Goal: Task Accomplishment & Management: Manage account settings

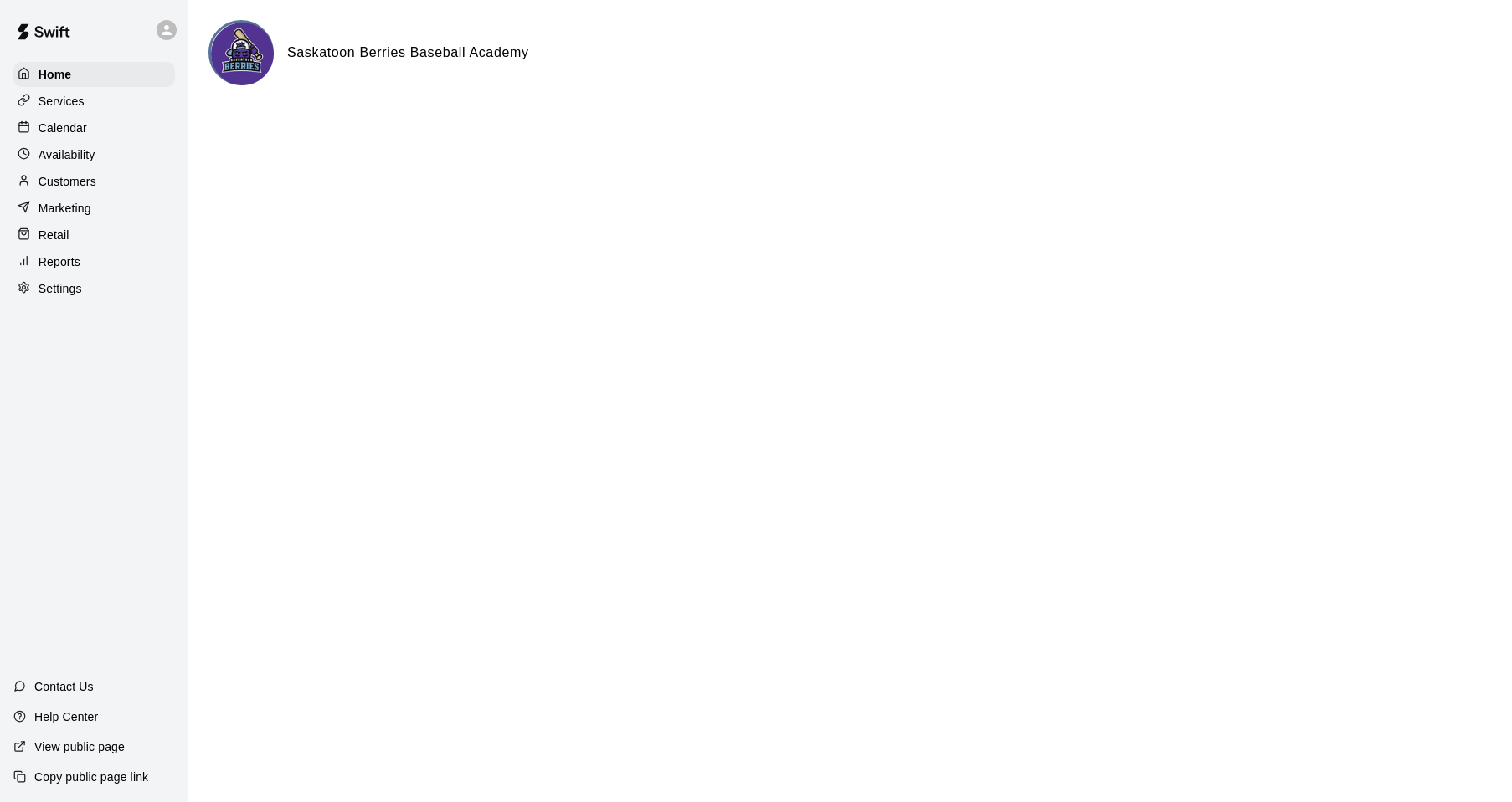
click at [60, 96] on p "Services" at bounding box center [61, 101] width 46 height 17
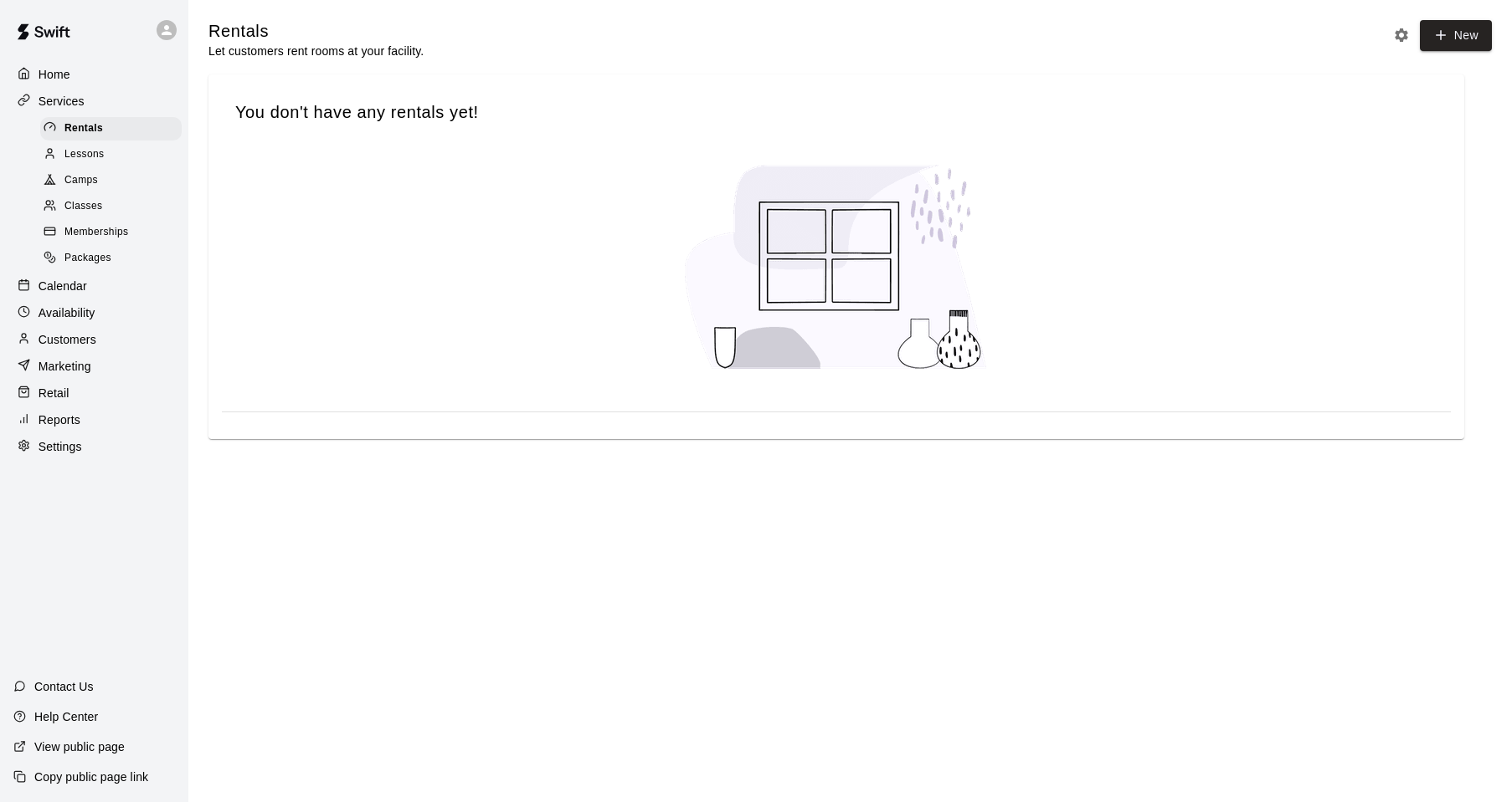
click at [66, 348] on p "Customers" at bounding box center [67, 339] width 58 height 17
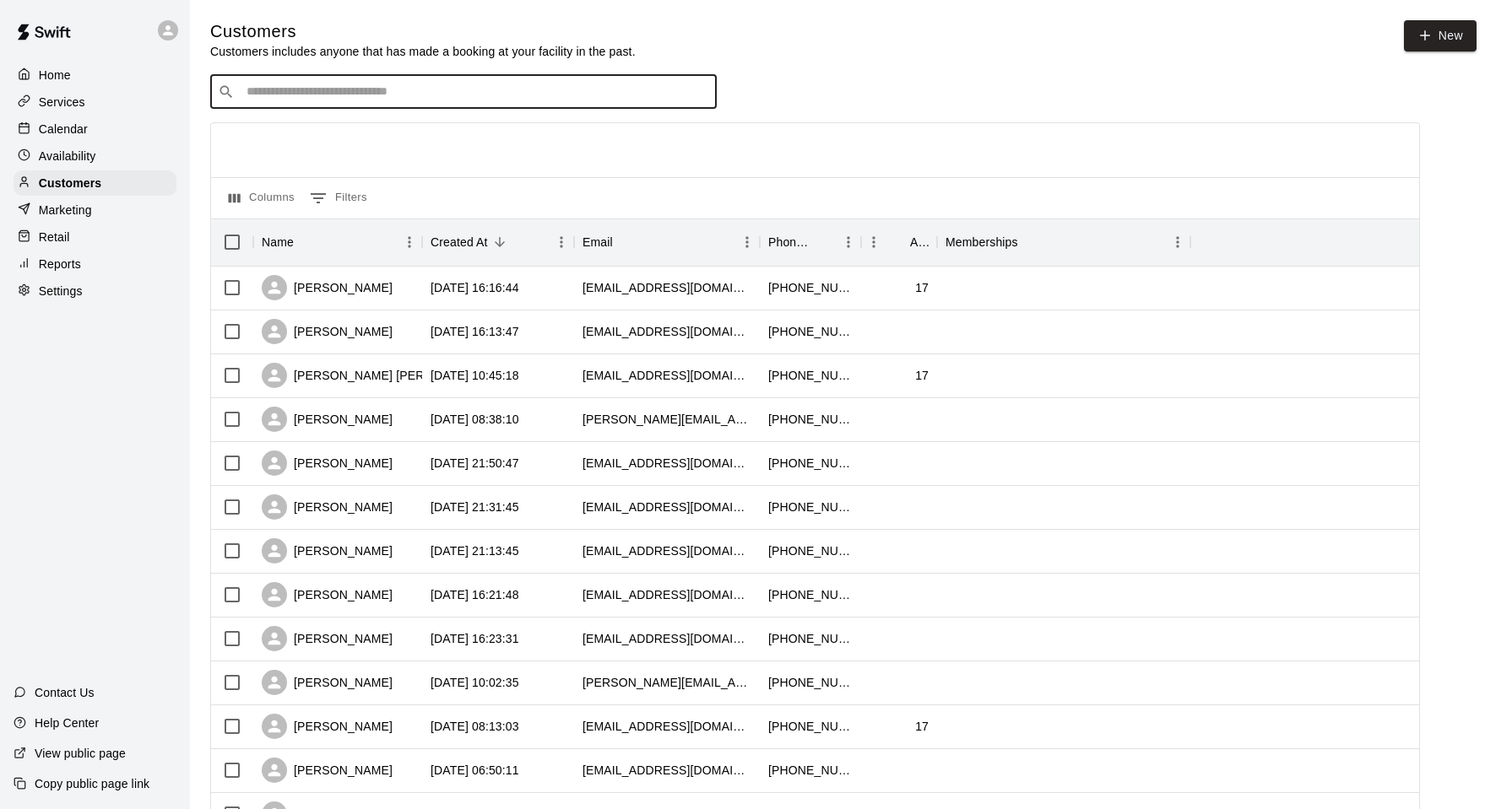
click at [328, 89] on input "Search customers by name or email" at bounding box center [474, 92] width 467 height 17
type input "*******"
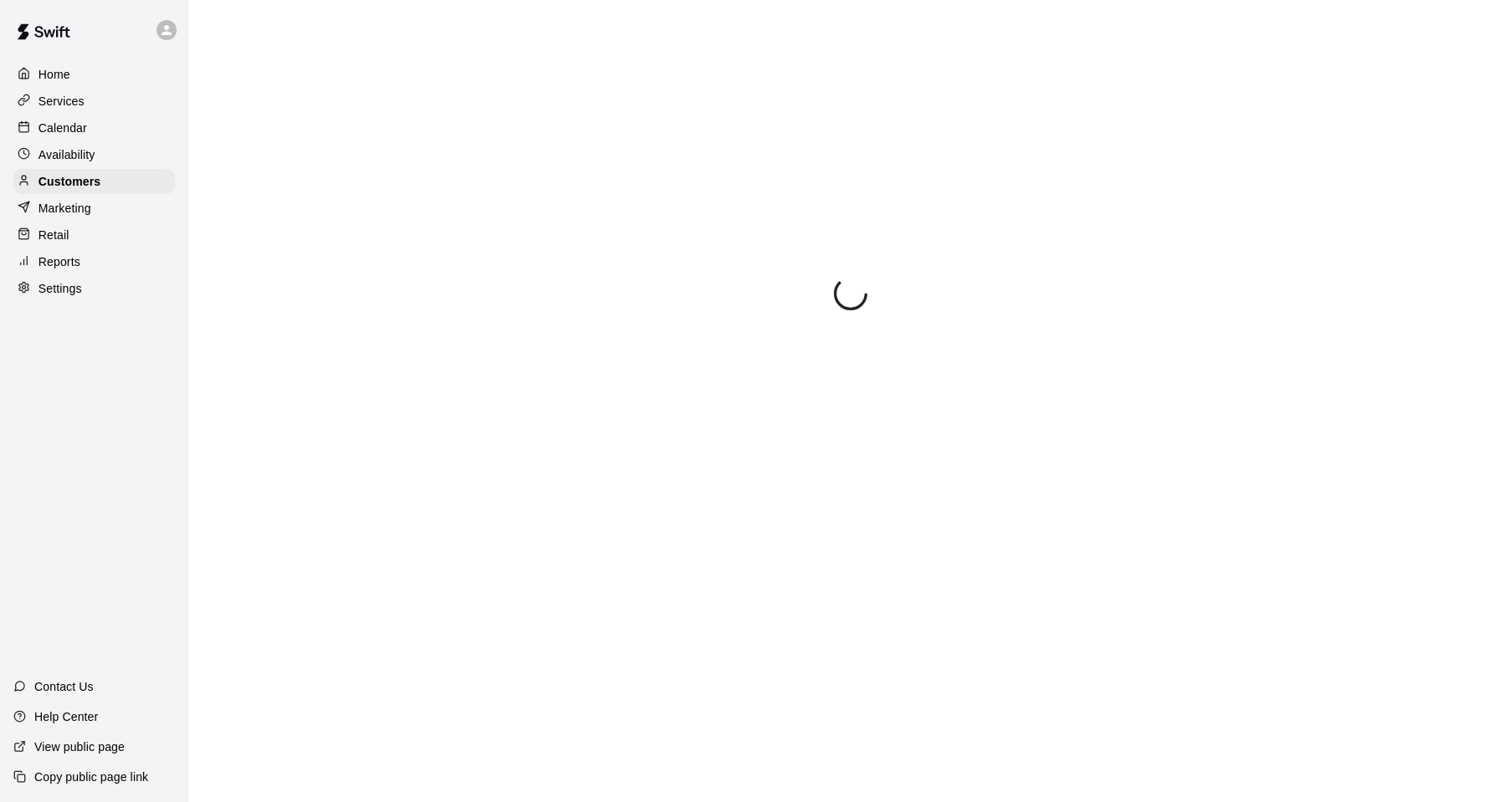
click at [85, 187] on p "Customers" at bounding box center [69, 181] width 62 height 17
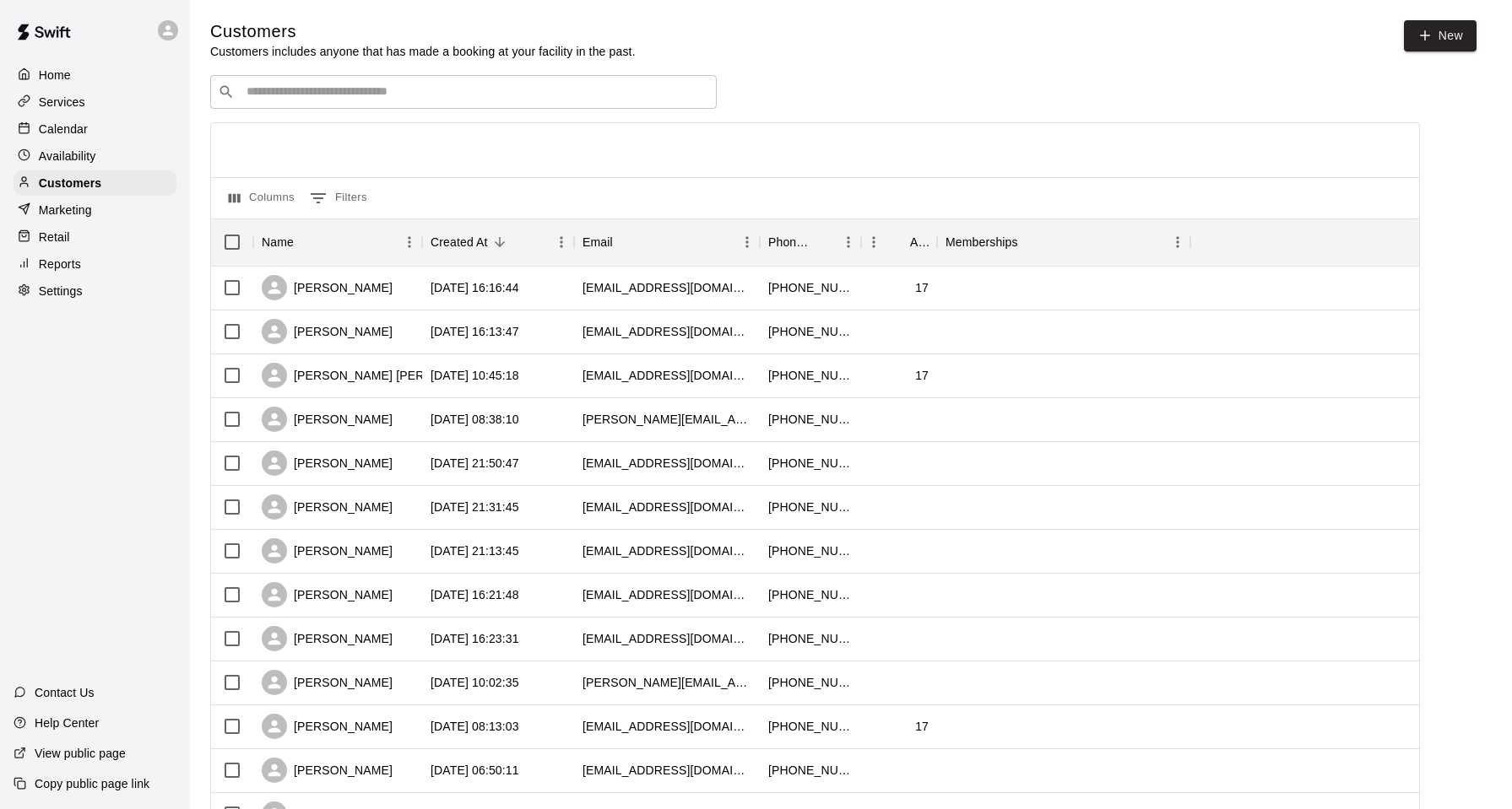
click at [415, 91] on input "Search customers by name or email" at bounding box center [474, 92] width 467 height 17
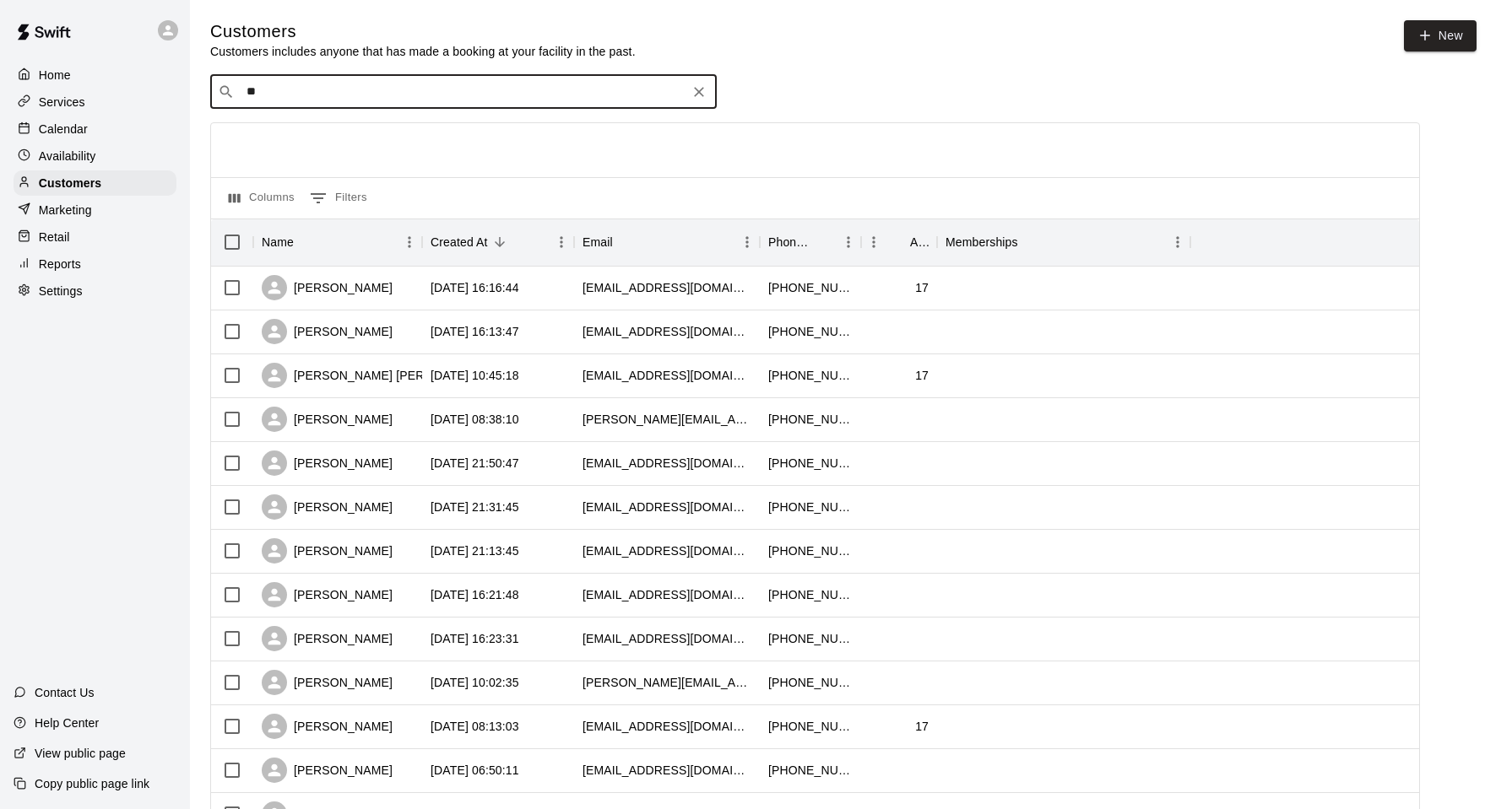
type input "*"
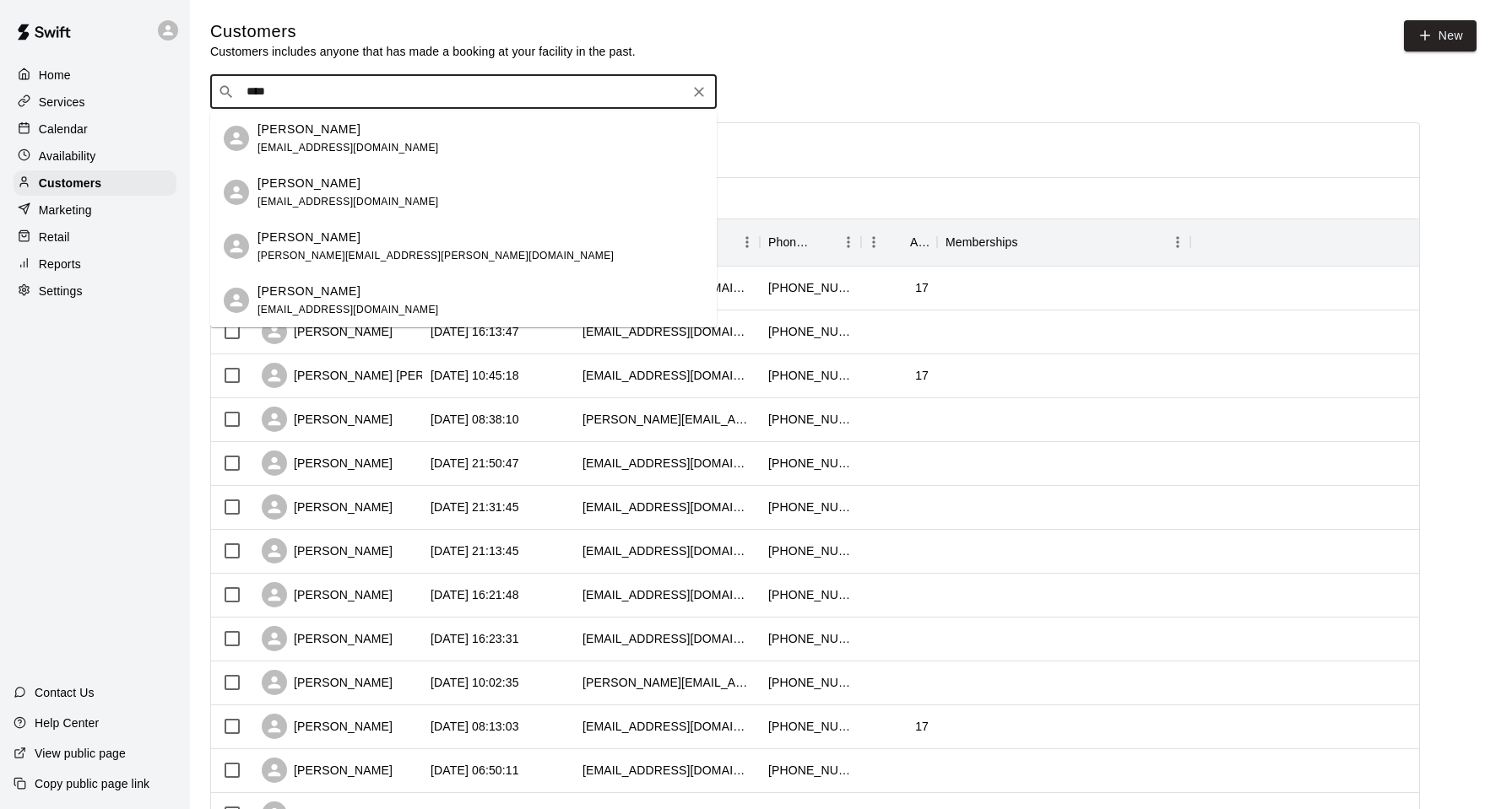
type input "*****"
click at [439, 129] on div "Blake Lacoursiere cglacoursiere@gmail.com" at bounding box center [480, 139] width 446 height 36
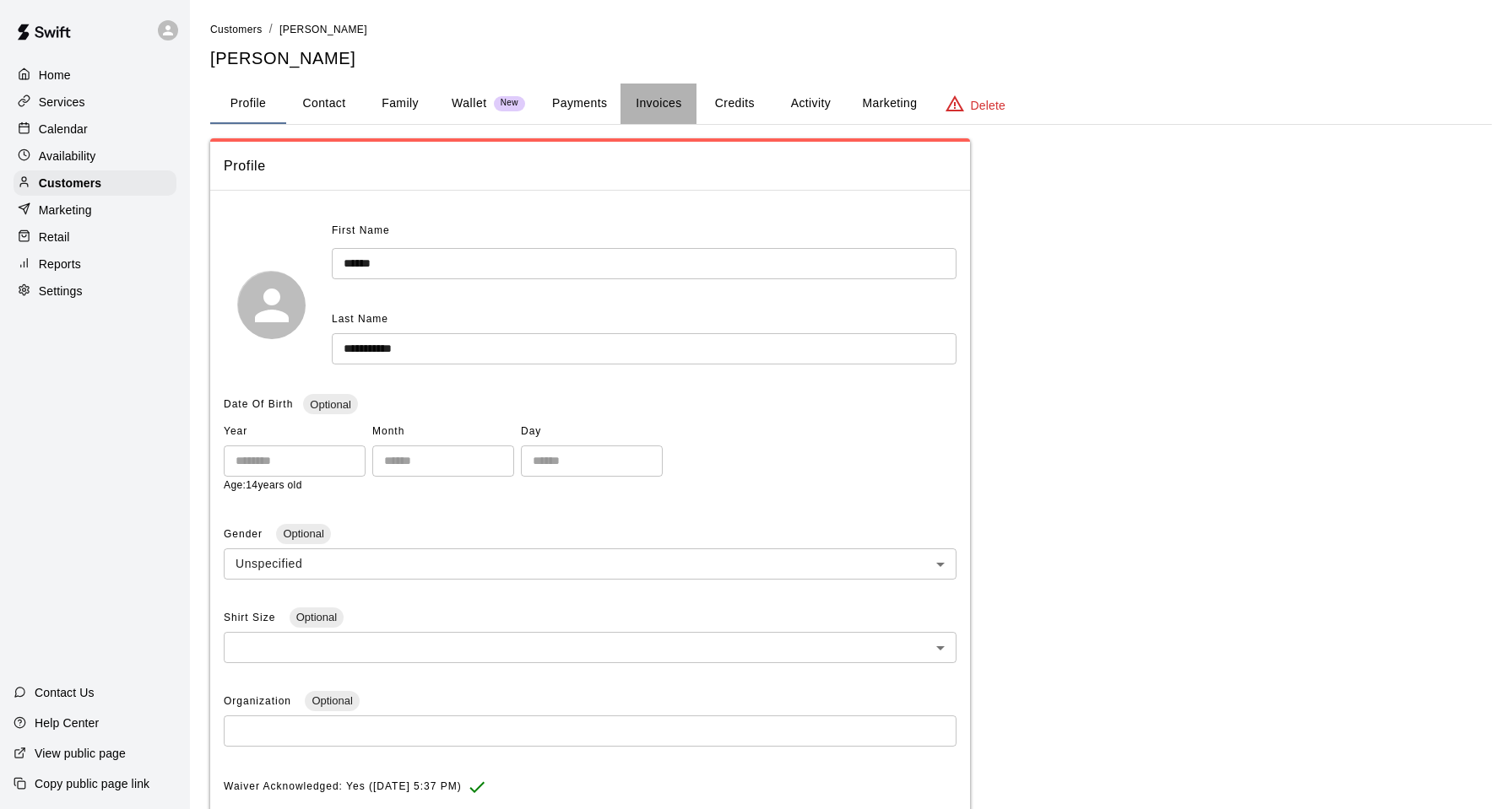
click at [657, 104] on button "Invoices" at bounding box center [658, 104] width 76 height 41
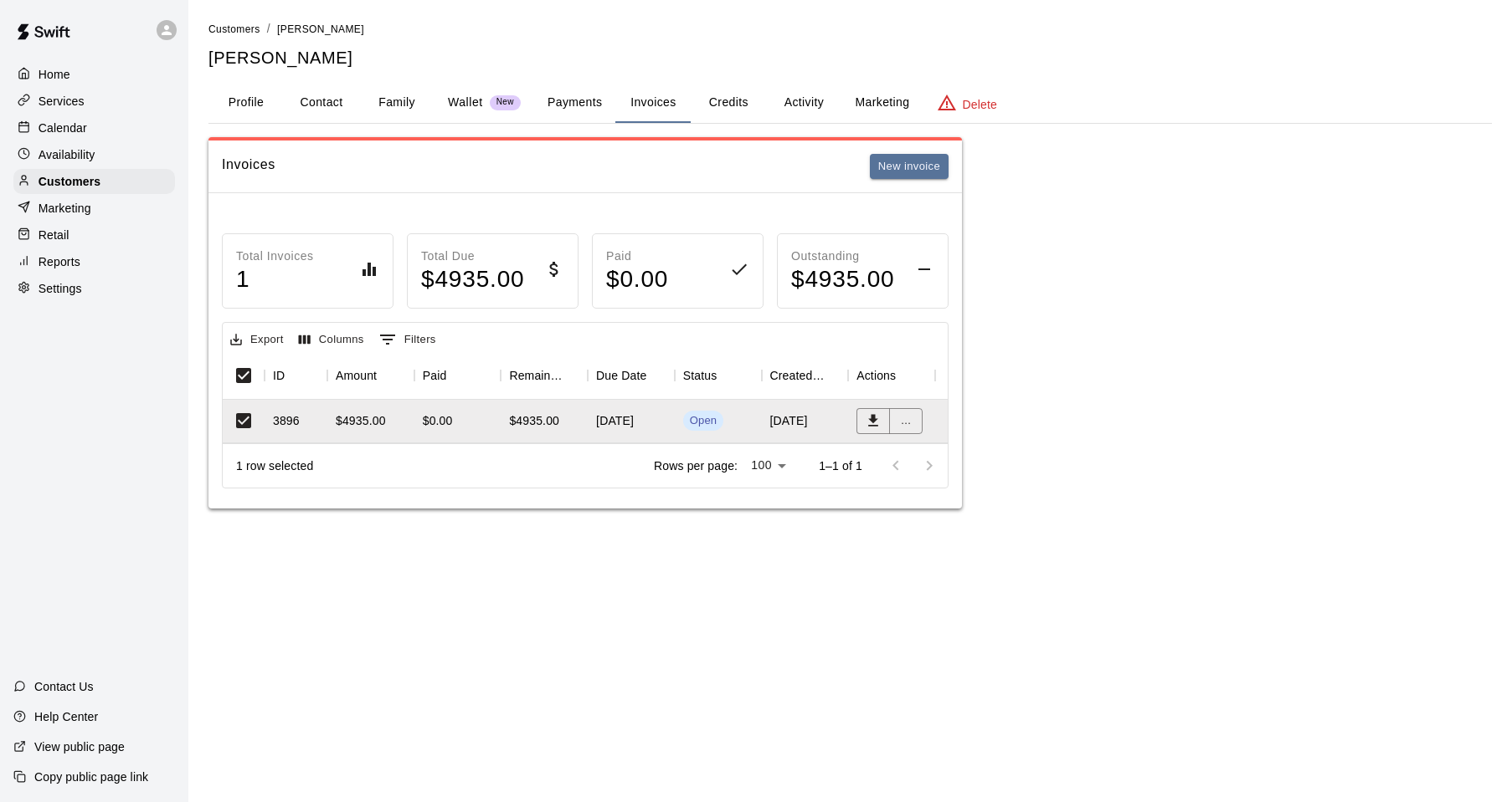
click at [260, 337] on button "Export" at bounding box center [257, 341] width 62 height 26
click at [273, 370] on li "Download as CSV" at bounding box center [290, 373] width 129 height 28
click at [1036, 453] on div "Invoices New invoice Total Invoices 1 Total Due $ 4935.00 Paid $ 0.00 Outstandi…" at bounding box center [850, 323] width 1283 height 371
click at [255, 342] on button "Export" at bounding box center [257, 341] width 62 height 26
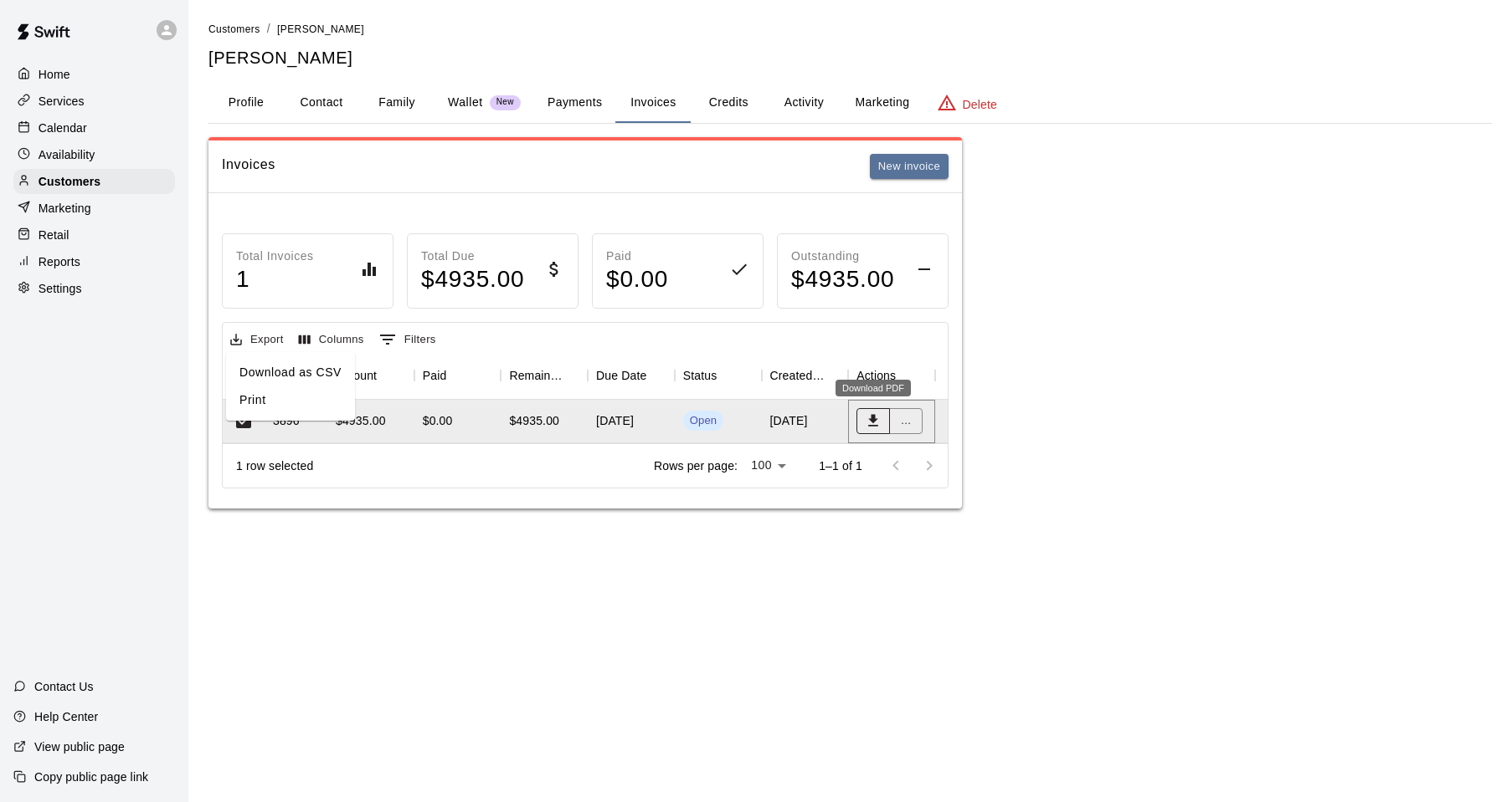
click at [871, 419] on icon "Download PDF" at bounding box center [873, 420] width 17 height 17
